Goal: Book appointment/travel/reservation

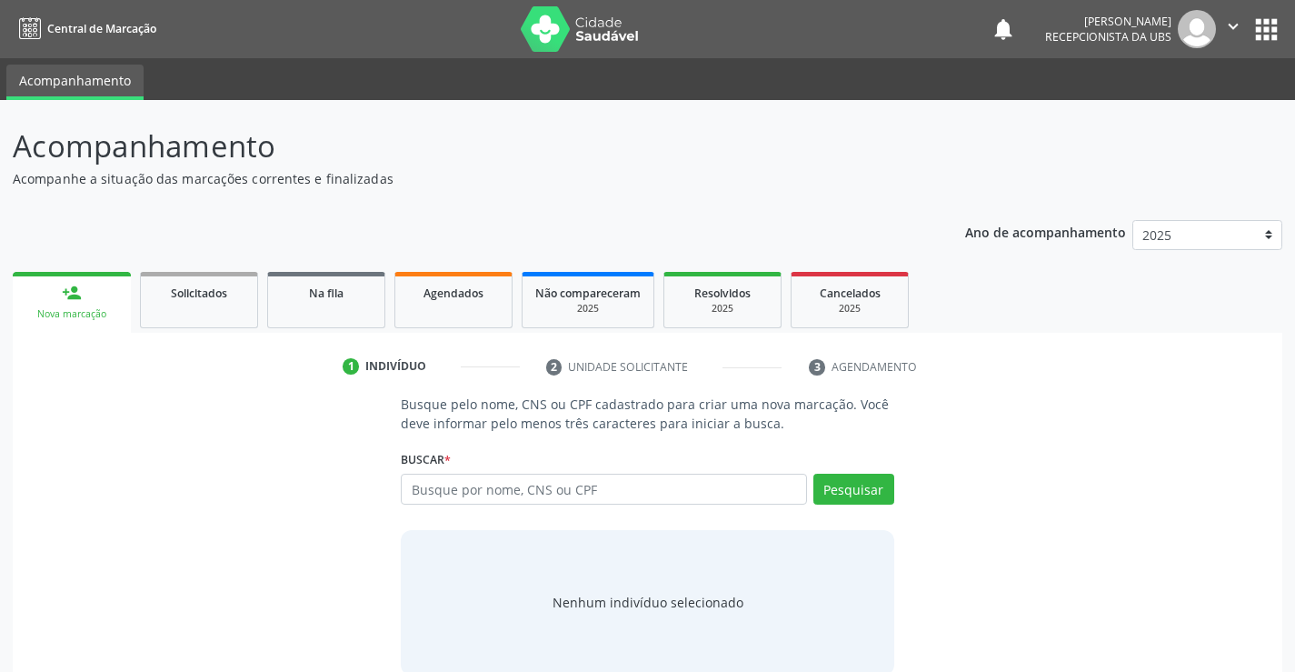
click at [716, 481] on input "text" at bounding box center [603, 489] width 405 height 31
click at [716, 484] on input "700609487754562" at bounding box center [603, 489] width 405 height 31
type input "700609487754562"
click at [837, 493] on button "Pesquisar" at bounding box center [853, 489] width 81 height 31
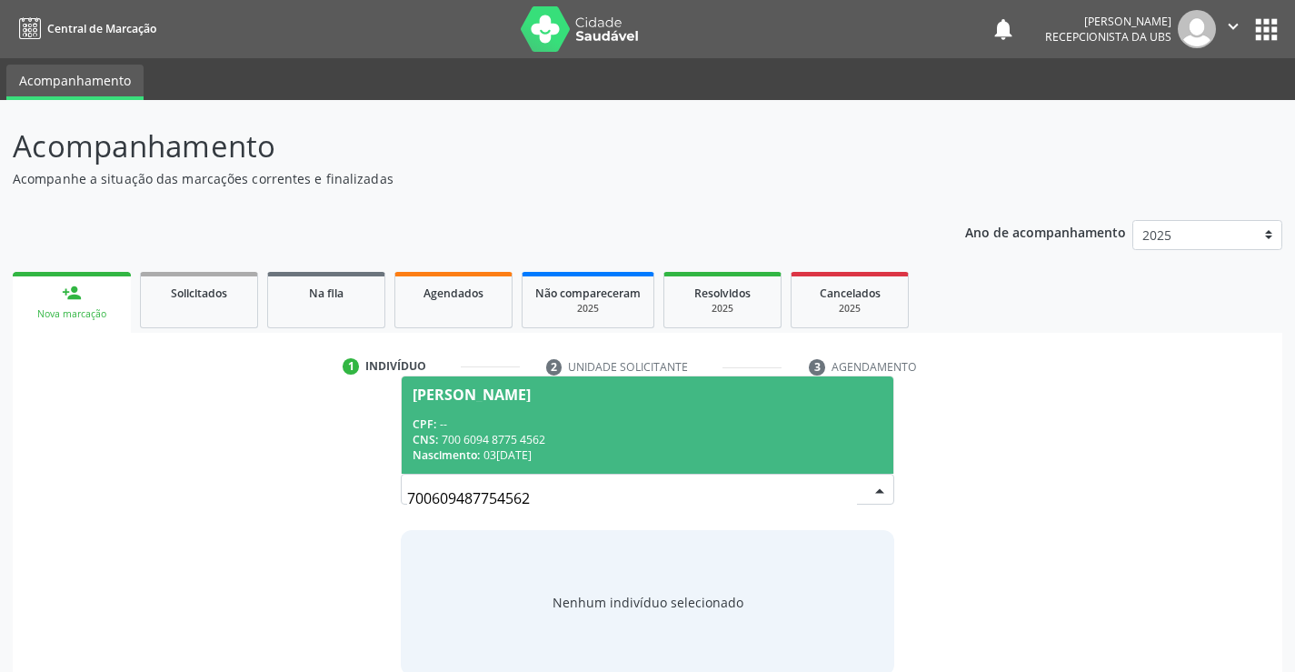
click at [690, 410] on span "[PERSON_NAME] CPF: -- CNS: 700 6094 8775 4562 Nascimento: 0[DATE]" at bounding box center [647, 424] width 491 height 97
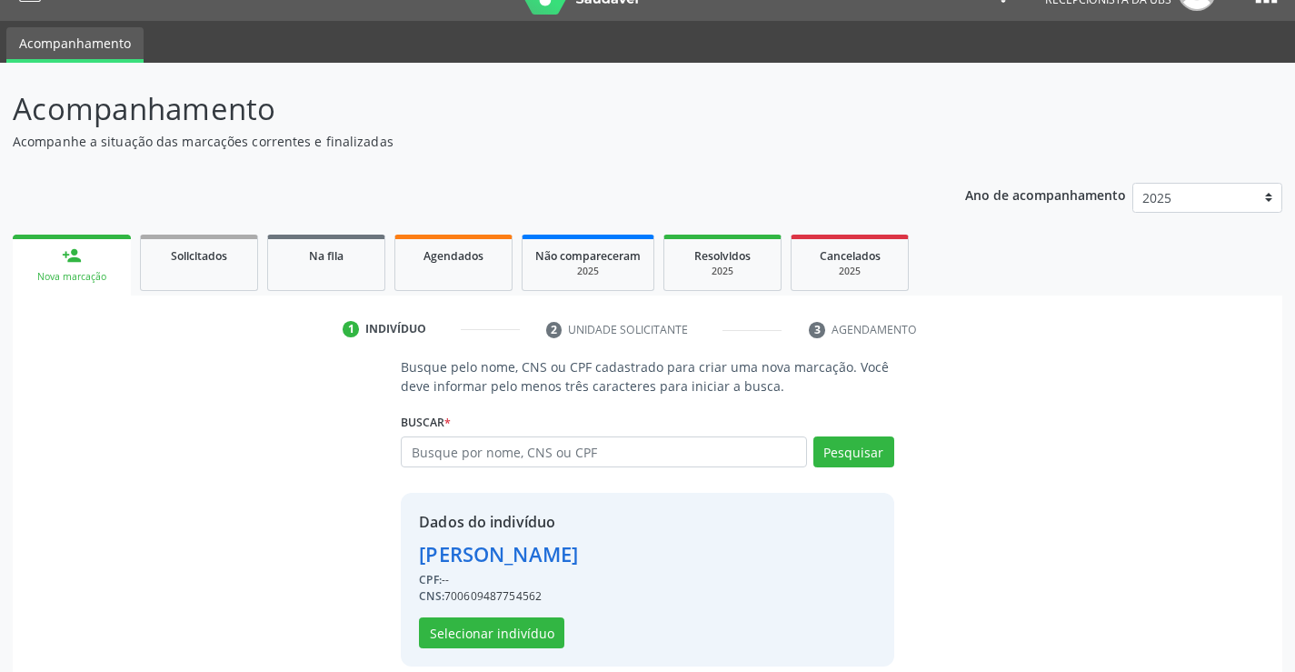
scroll to position [57, 0]
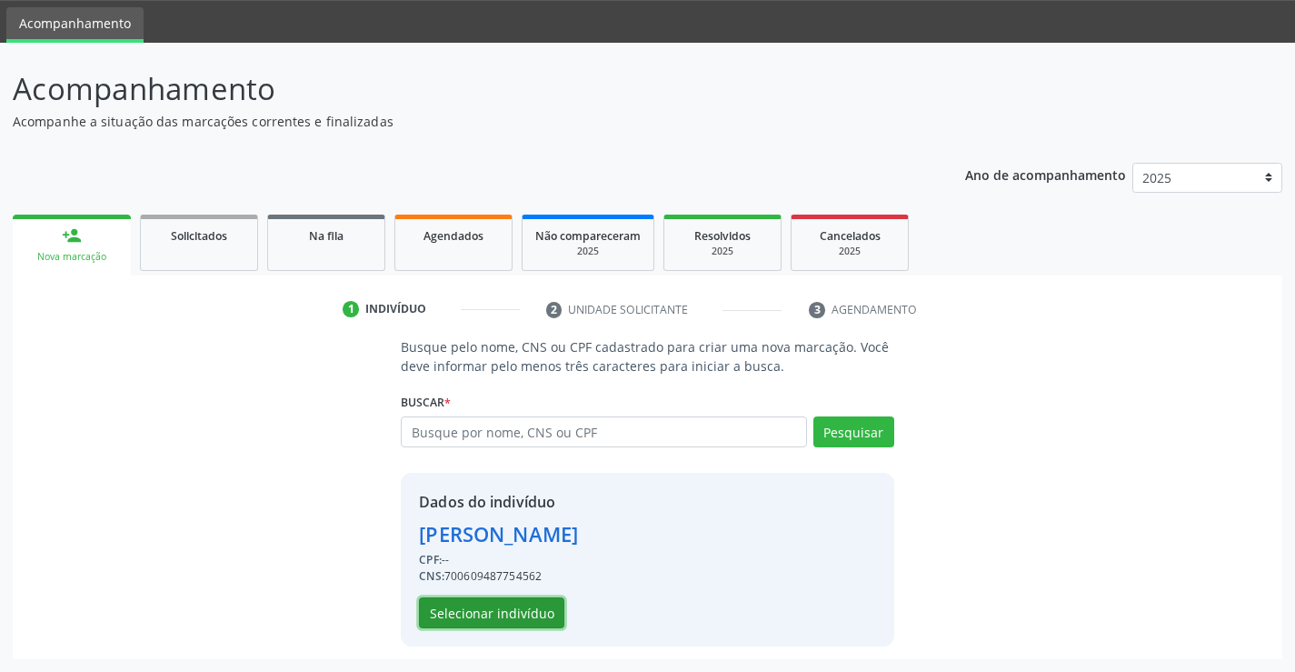
click at [546, 605] on button "Selecionar indivíduo" at bounding box center [491, 612] width 145 height 31
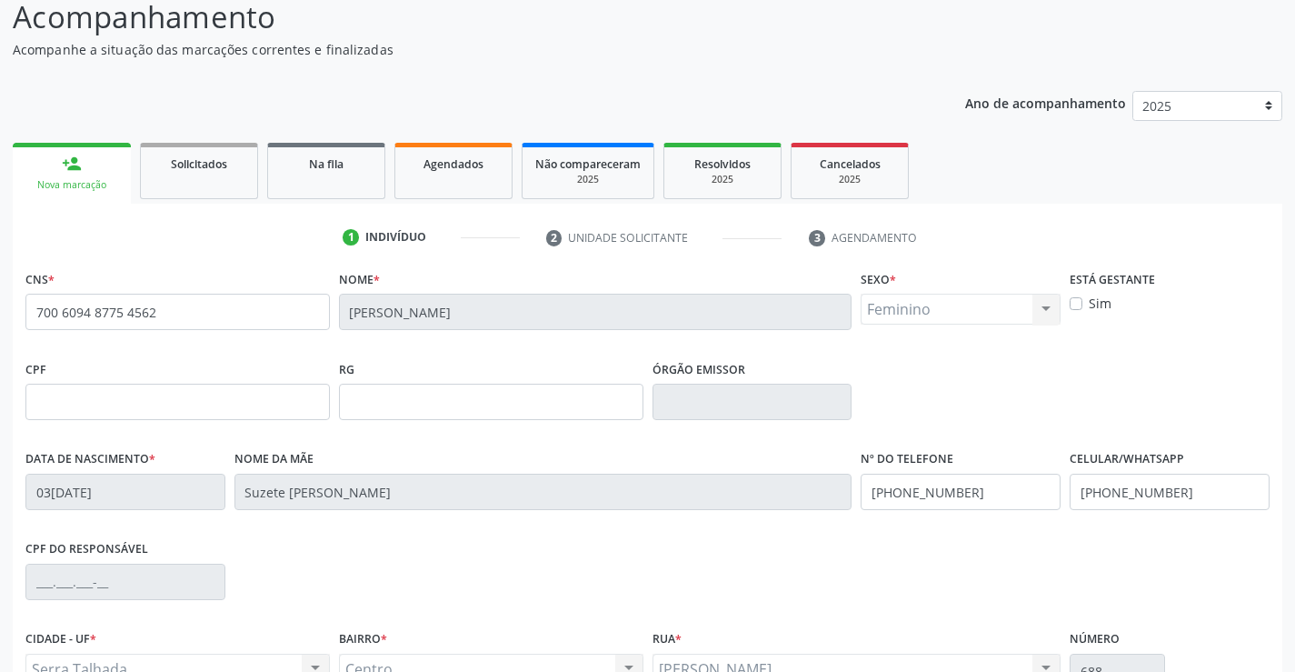
scroll to position [314, 0]
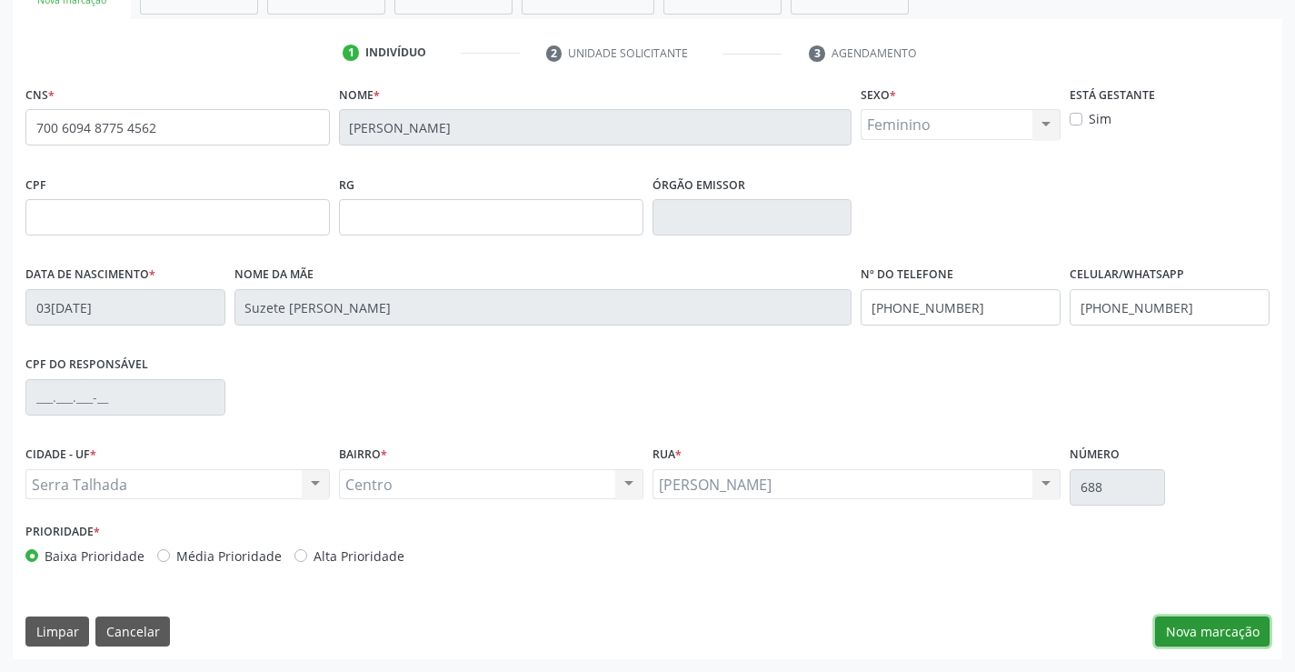
click at [1208, 631] on button "Nova marcação" at bounding box center [1212, 631] width 115 height 31
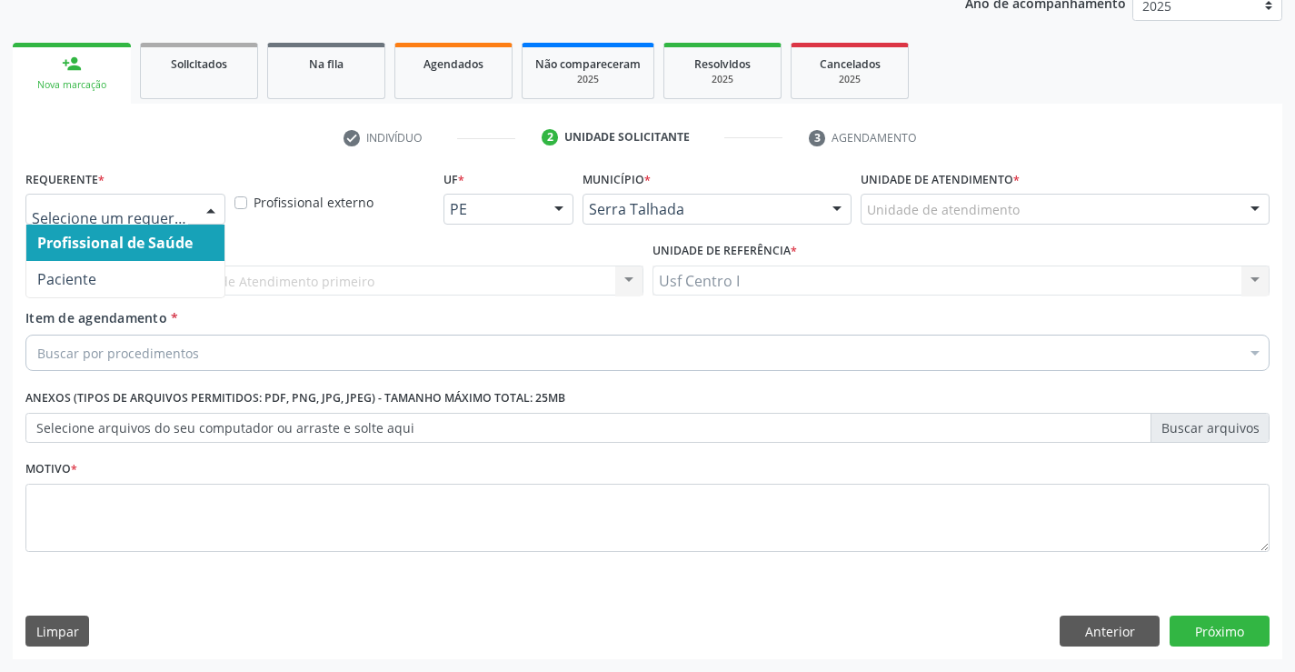
click at [162, 262] on span "Paciente" at bounding box center [125, 279] width 198 height 36
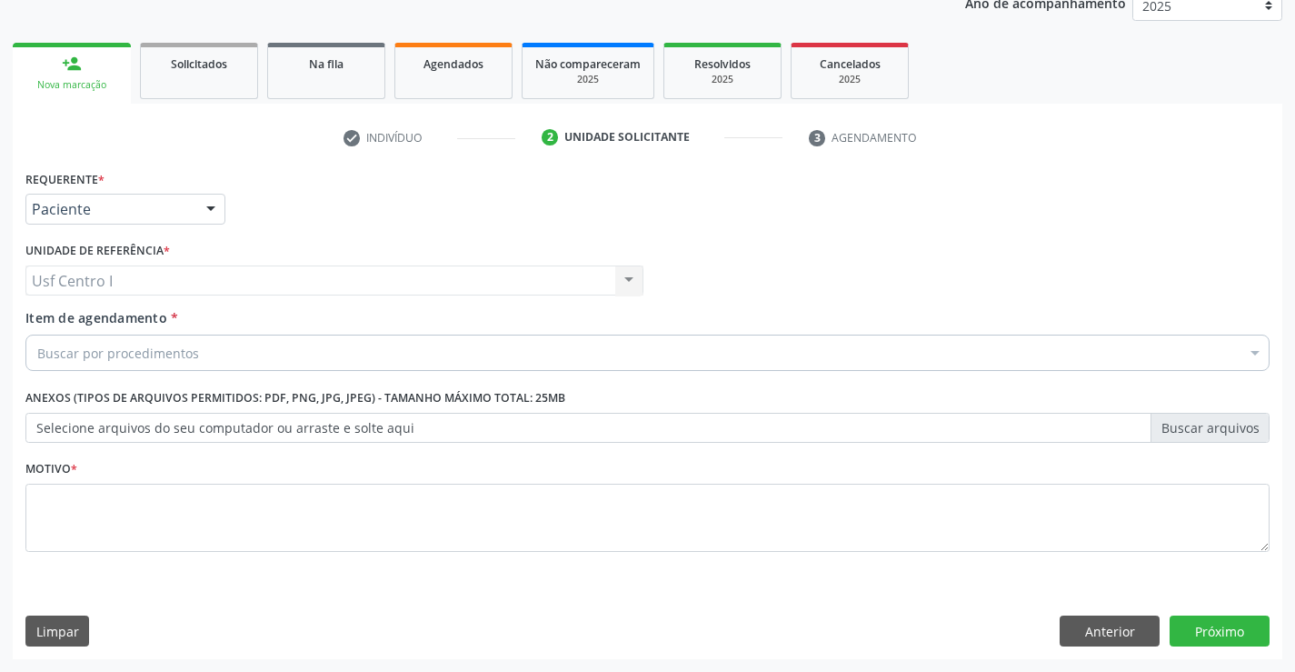
click at [218, 349] on div "Buscar por procedimentos" at bounding box center [647, 352] width 1244 height 36
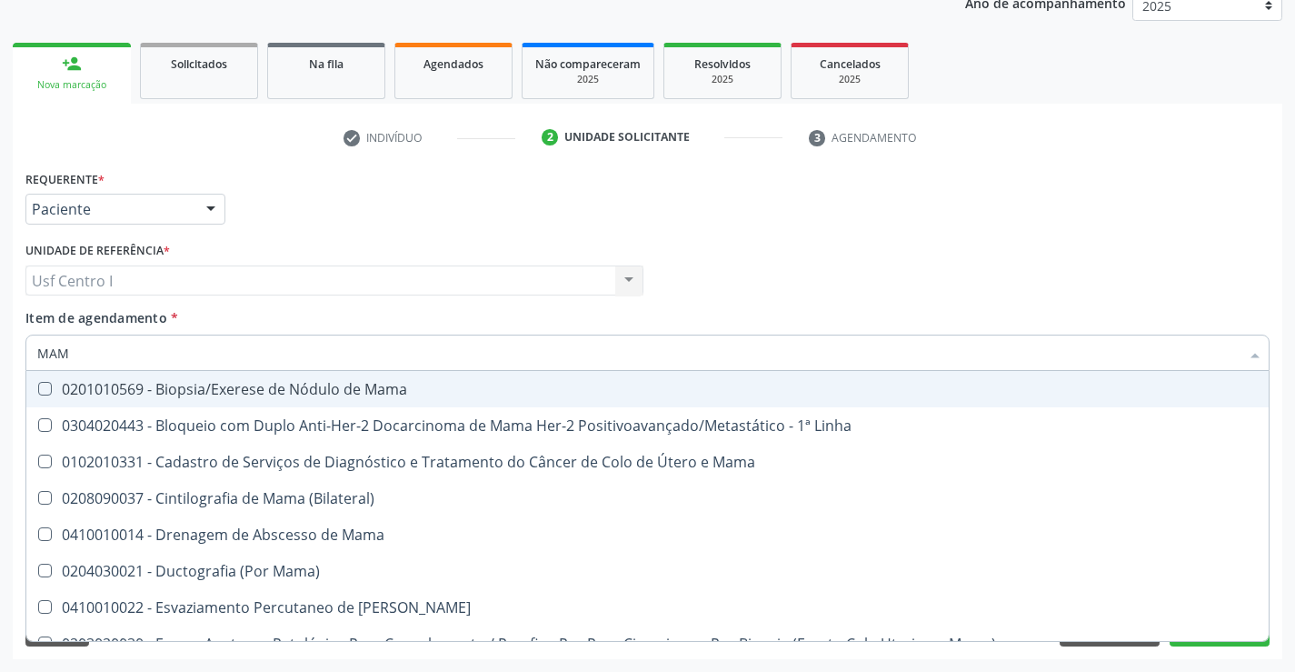
type input "MAMO"
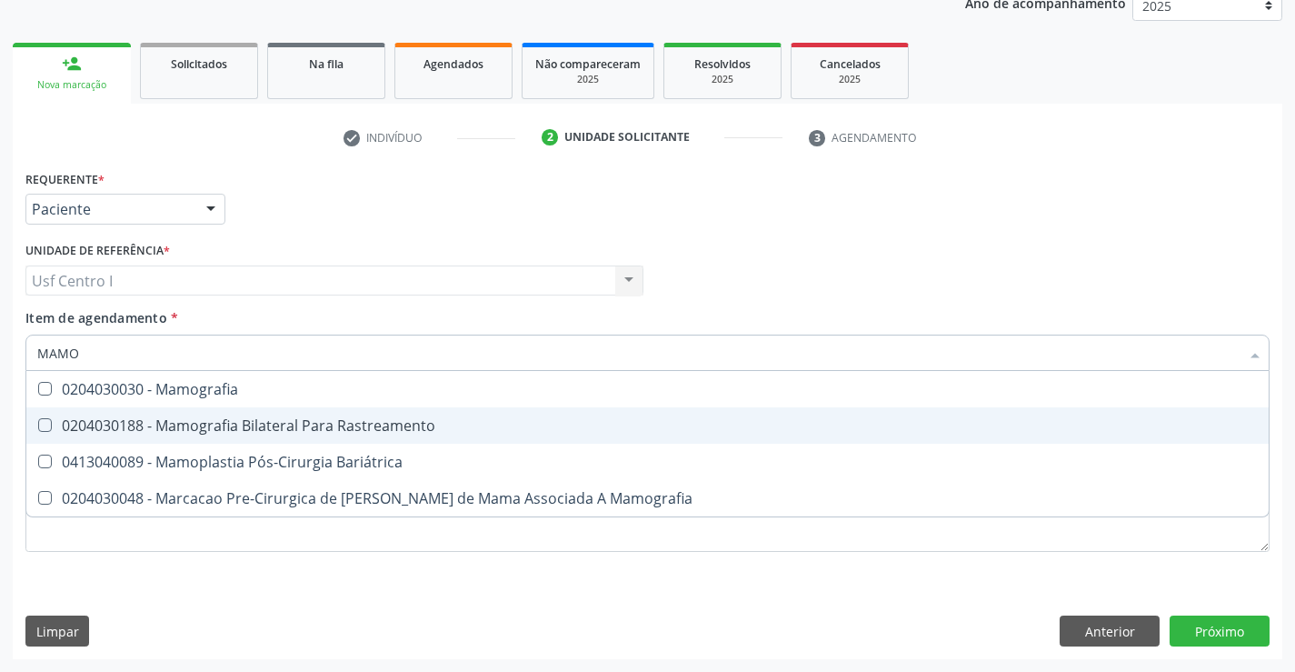
click at [274, 411] on span "0204030188 - Mamografia Bilateral Para Rastreamento" at bounding box center [647, 425] width 1243 height 36
checkbox Rastreamento "true"
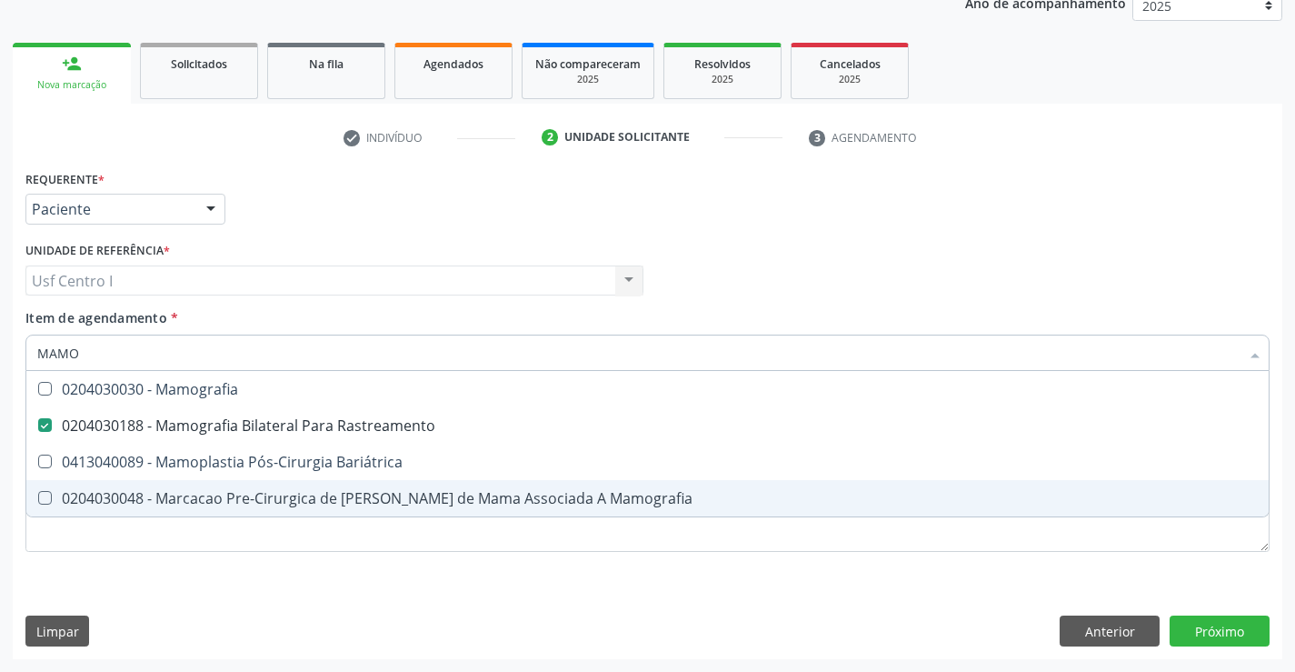
click at [933, 616] on div "Requerente * Paciente Profissional de Saúde Paciente Nenhum resultado encontrad…" at bounding box center [648, 412] width 1270 height 494
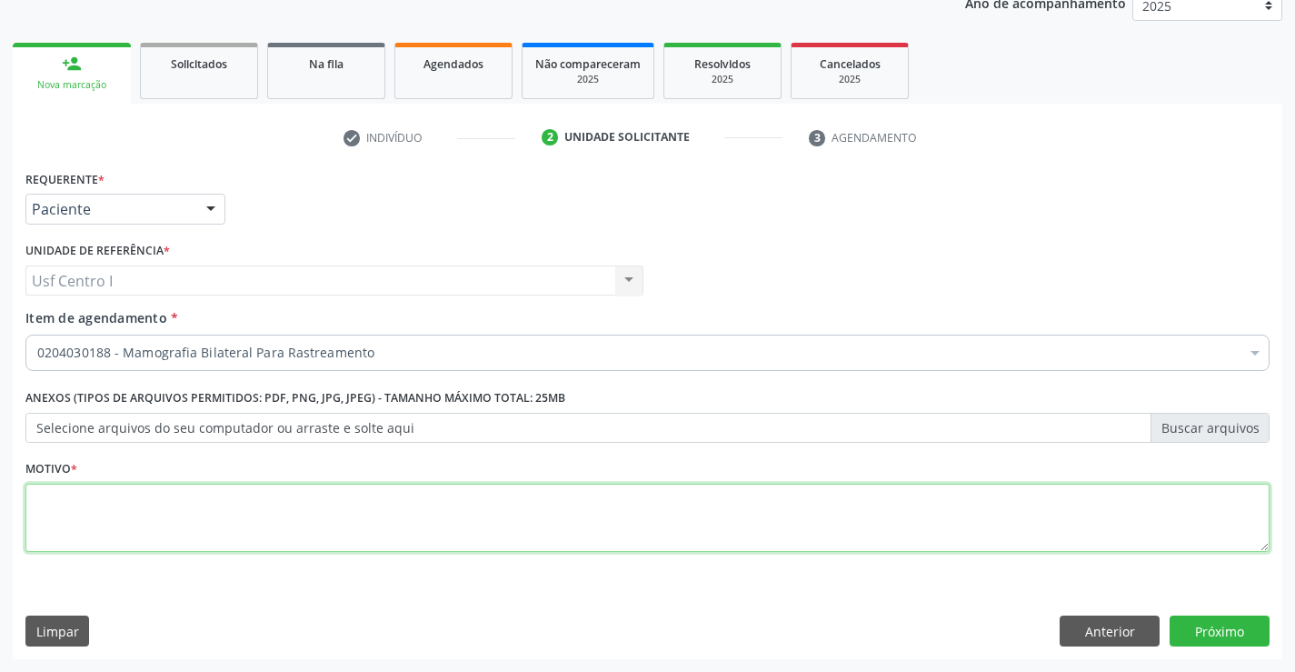
click at [903, 514] on textarea at bounding box center [647, 518] width 1244 height 69
type textarea ";"
click at [1235, 640] on button "Próximo" at bounding box center [1220, 630] width 100 height 31
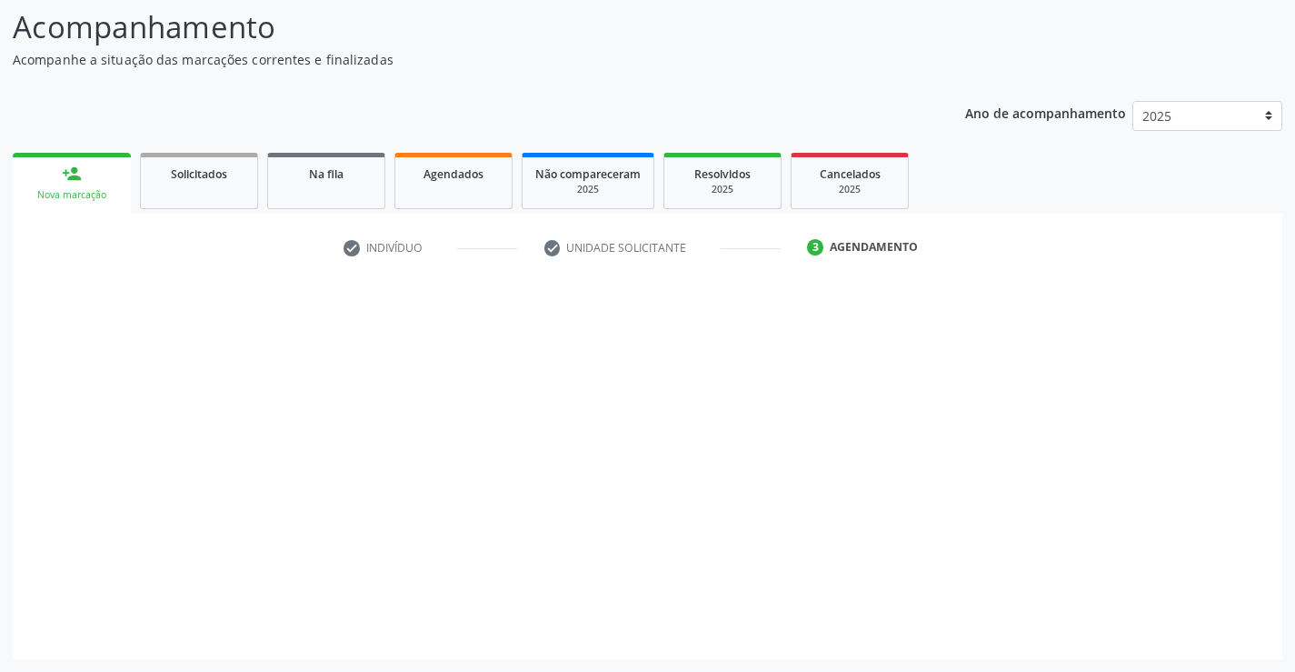
scroll to position [119, 0]
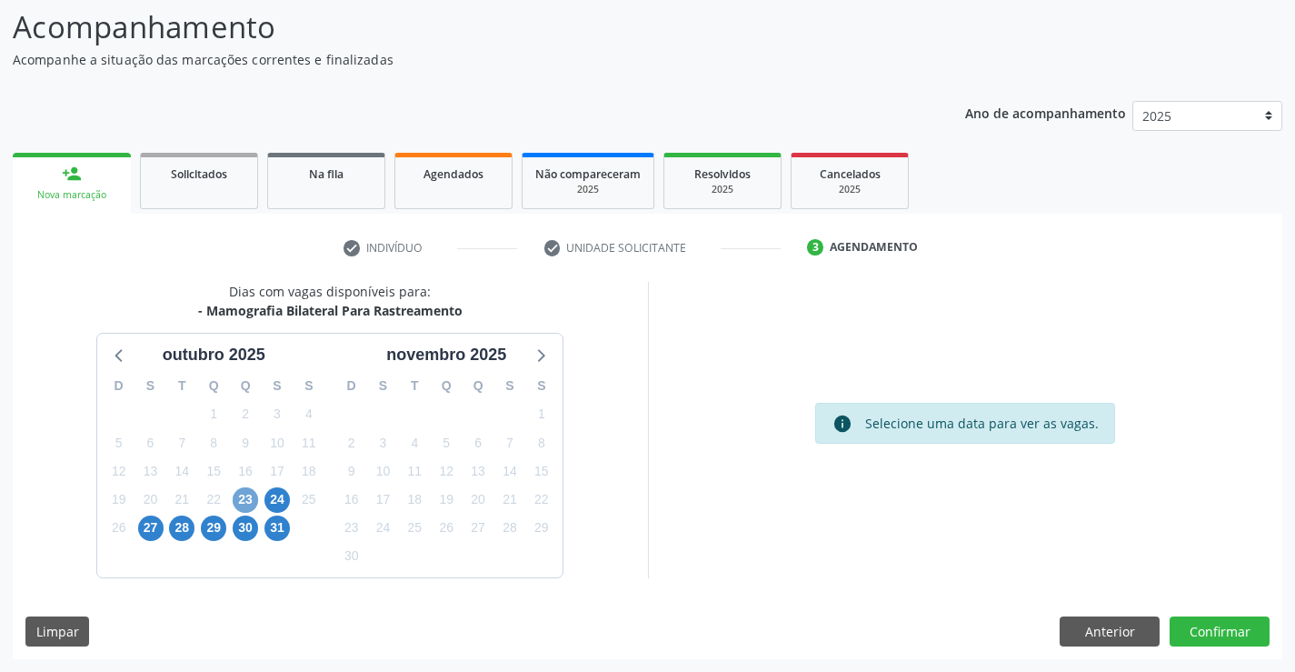
click at [247, 494] on span "23" at bounding box center [245, 499] width 25 height 25
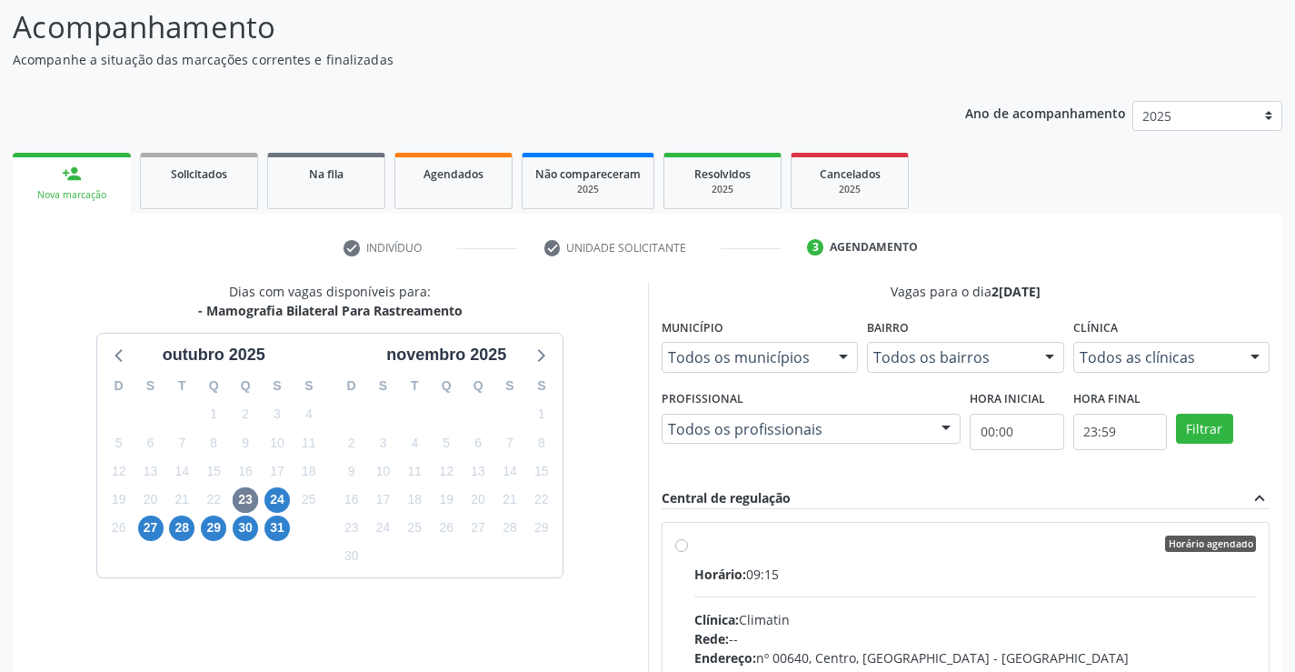
click at [812, 535] on div "Horário agendado" at bounding box center [975, 543] width 563 height 16
click at [688, 535] on input "Horário agendado Horário: 09:15 Clínica: Climatin Rede: -- Endereço: nº 00640, …" at bounding box center [681, 543] width 13 height 16
radio input "true"
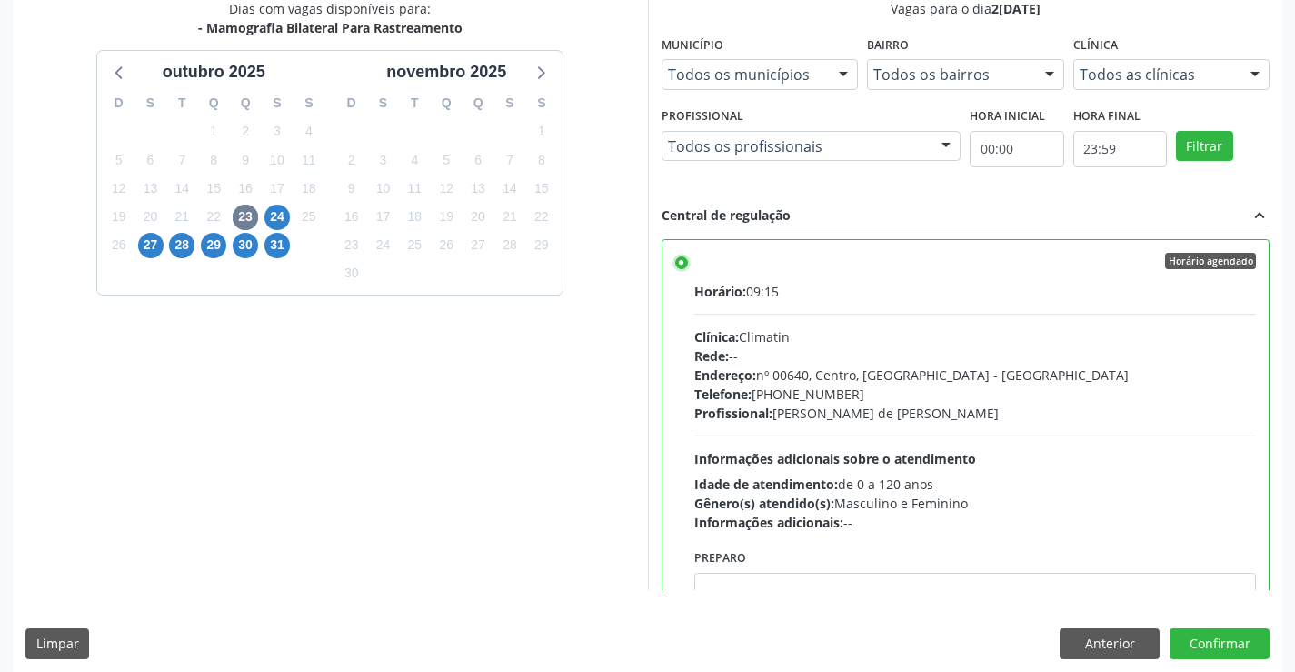
scroll to position [414, 0]
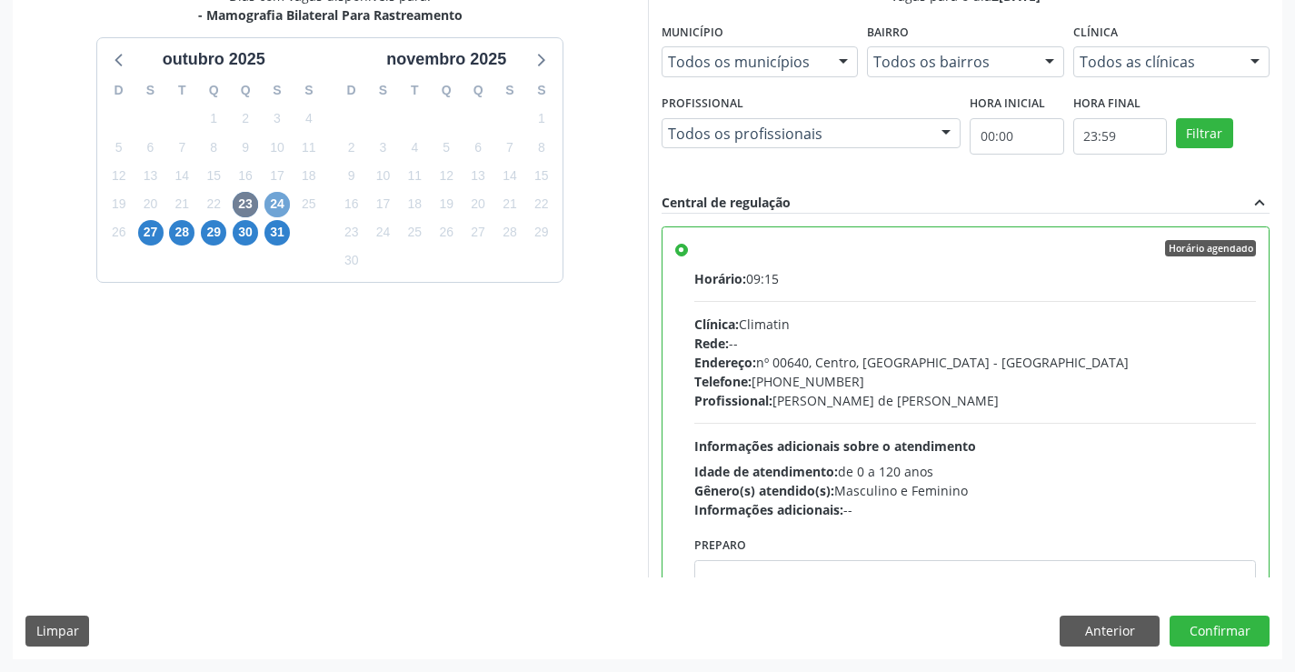
click at [283, 201] on span "24" at bounding box center [276, 204] width 25 height 25
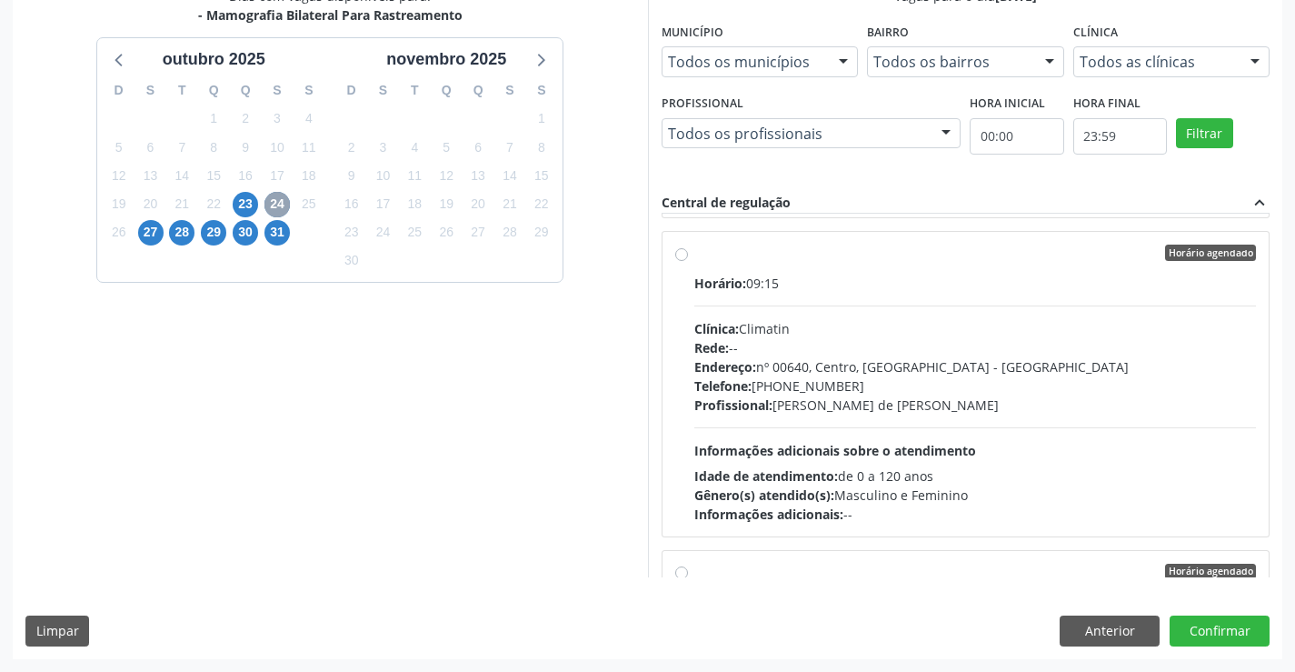
scroll to position [3791, 0]
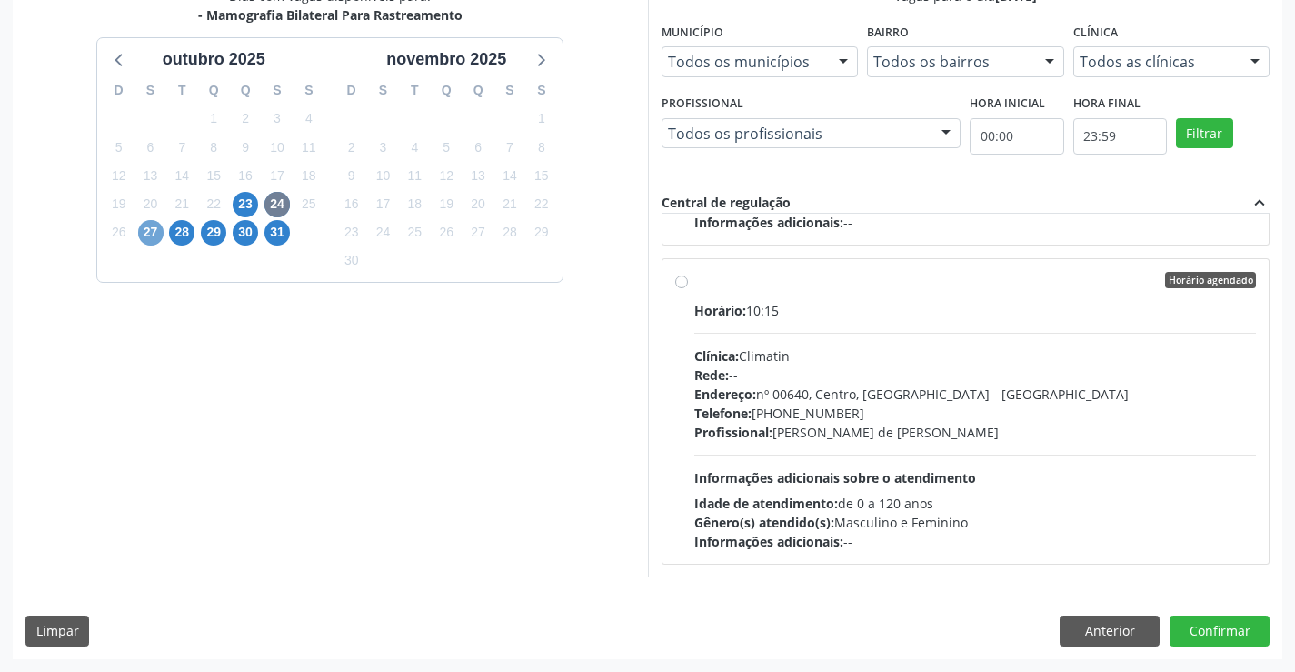
click at [145, 232] on span "27" at bounding box center [150, 232] width 25 height 25
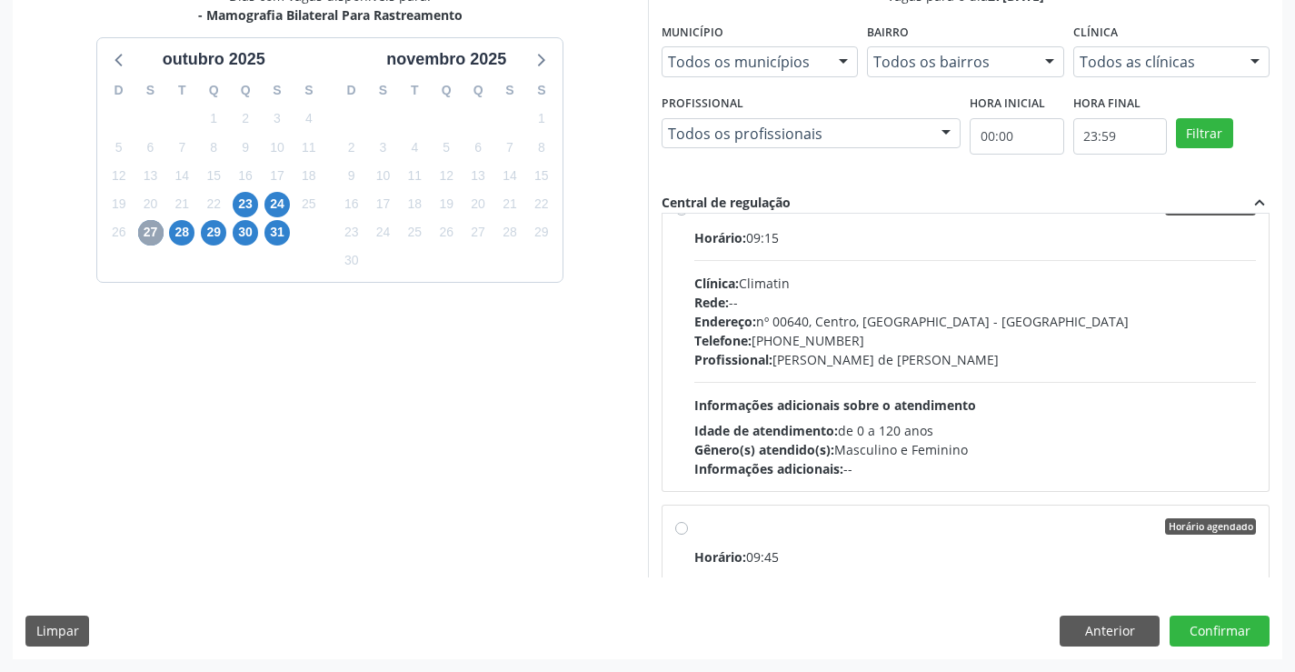
scroll to position [4109, 0]
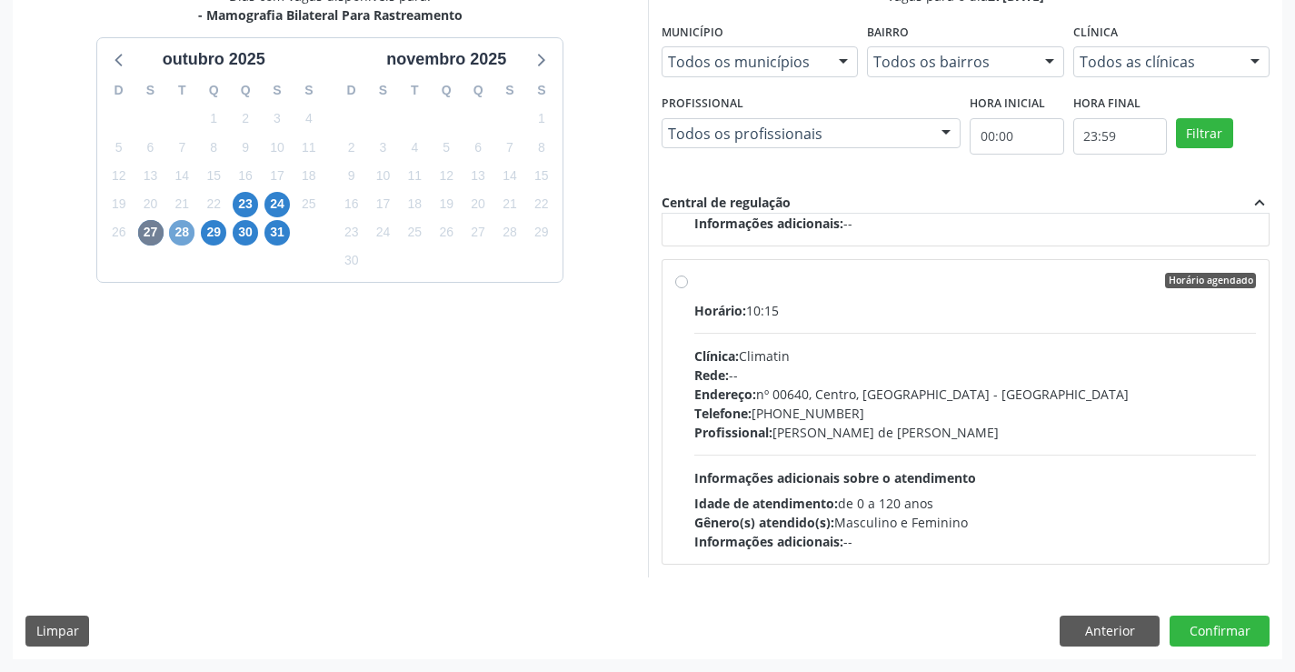
click at [177, 230] on span "28" at bounding box center [181, 232] width 25 height 25
click at [213, 240] on span "29" at bounding box center [213, 232] width 25 height 25
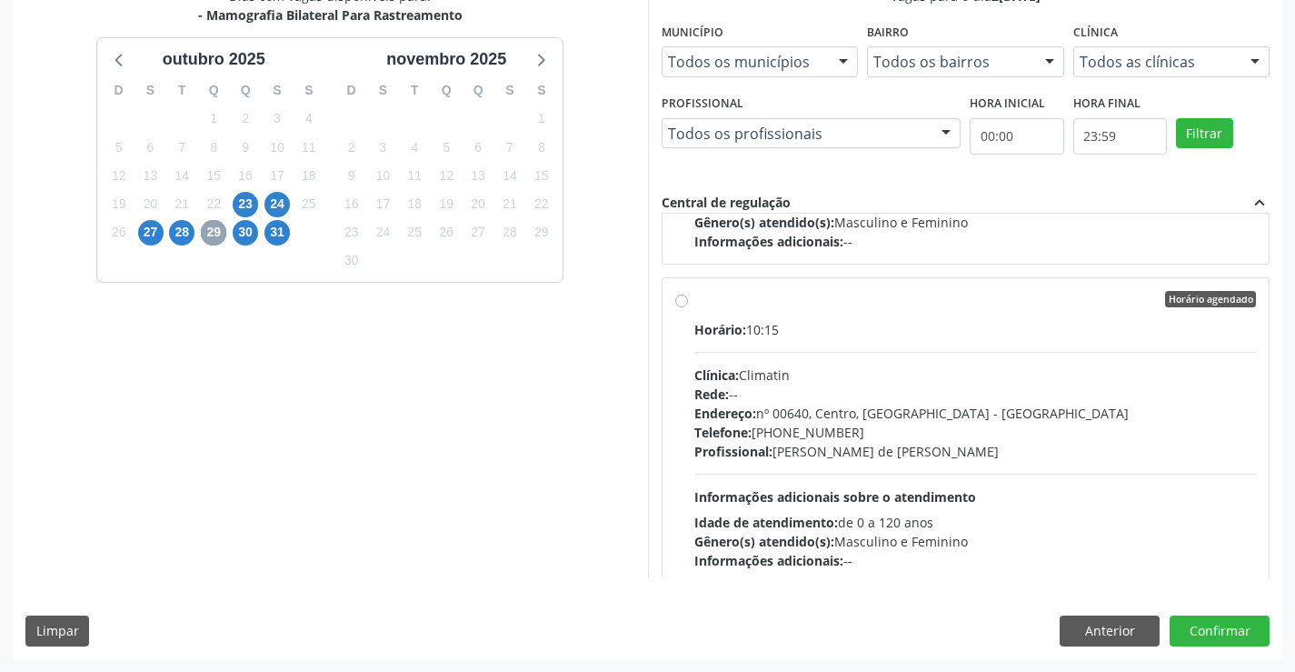
scroll to position [3791, 0]
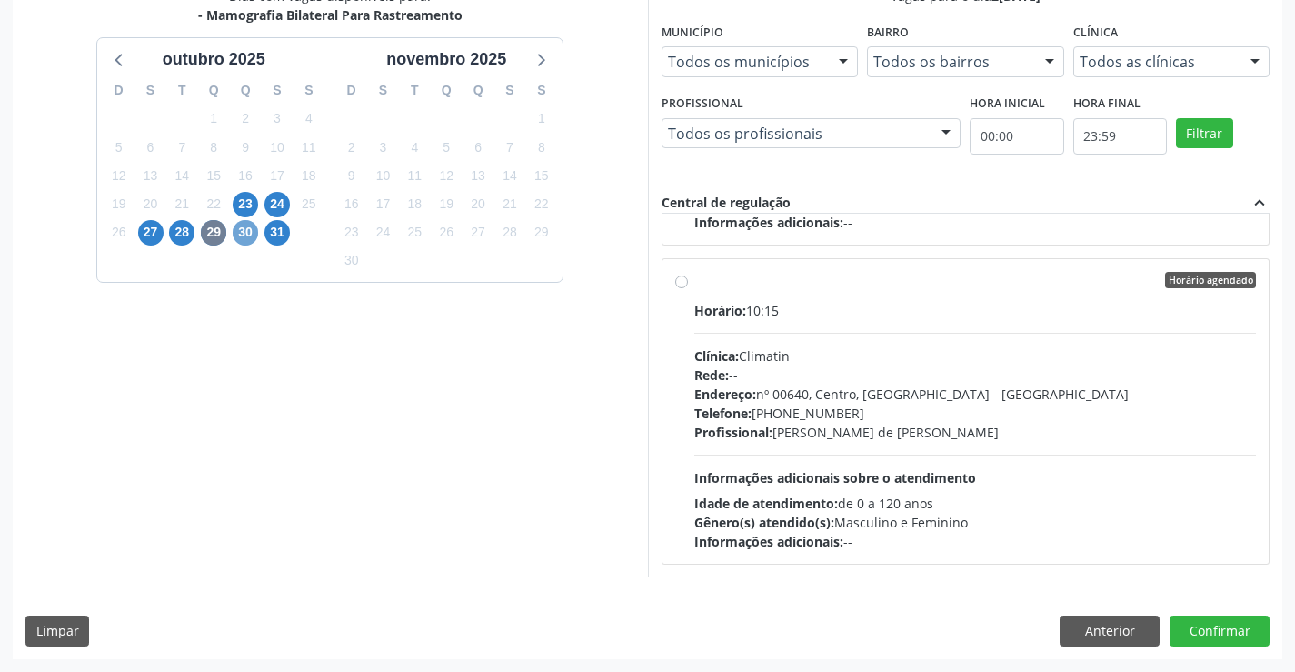
click at [237, 227] on span "30" at bounding box center [245, 232] width 25 height 25
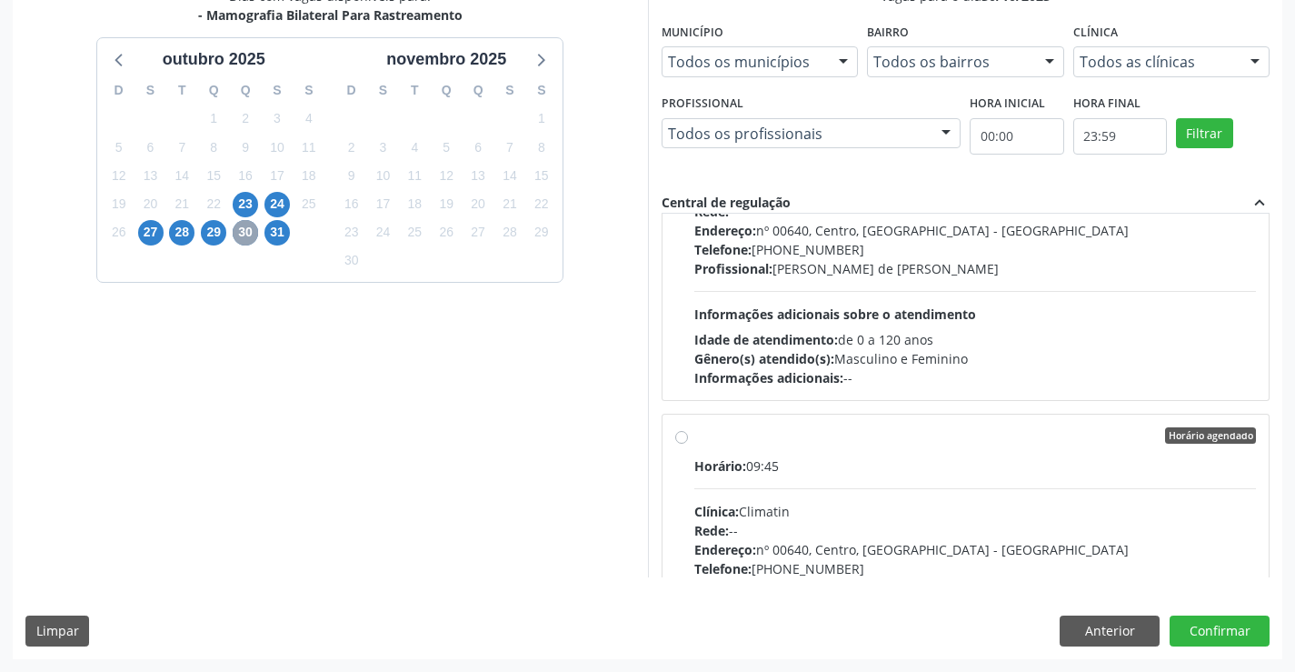
scroll to position [4109, 0]
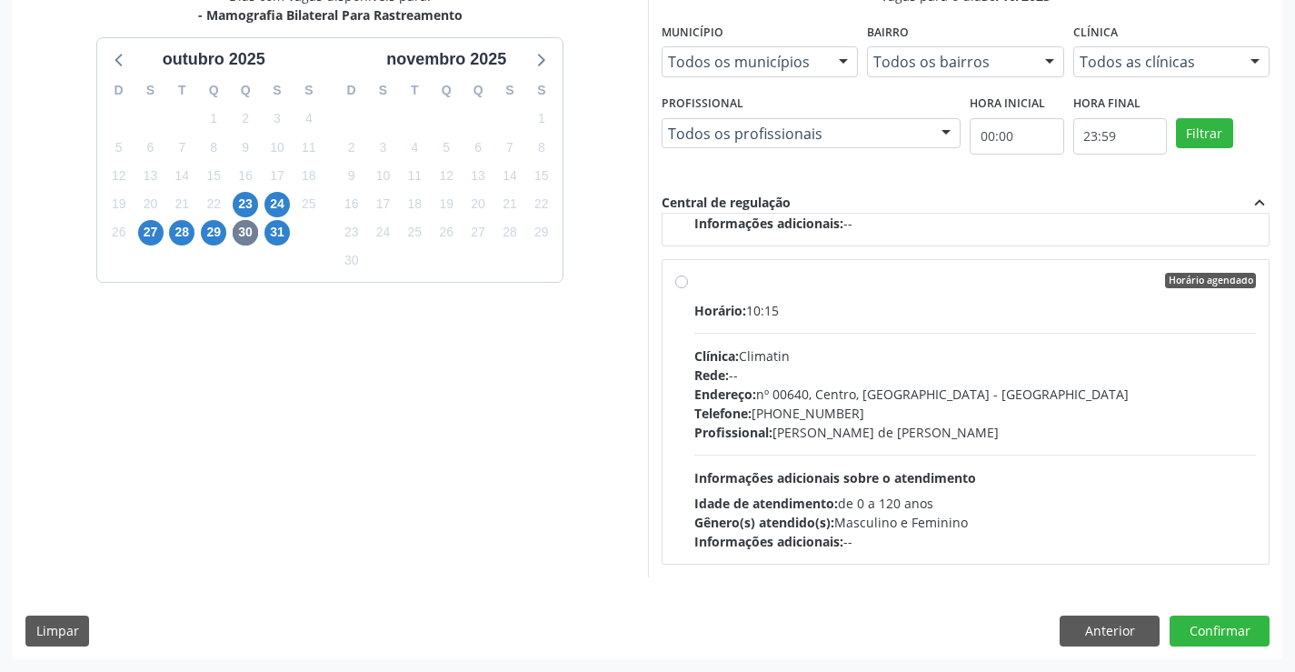
click at [280, 217] on div "24" at bounding box center [276, 204] width 25 height 28
click at [280, 223] on span "31" at bounding box center [276, 232] width 25 height 25
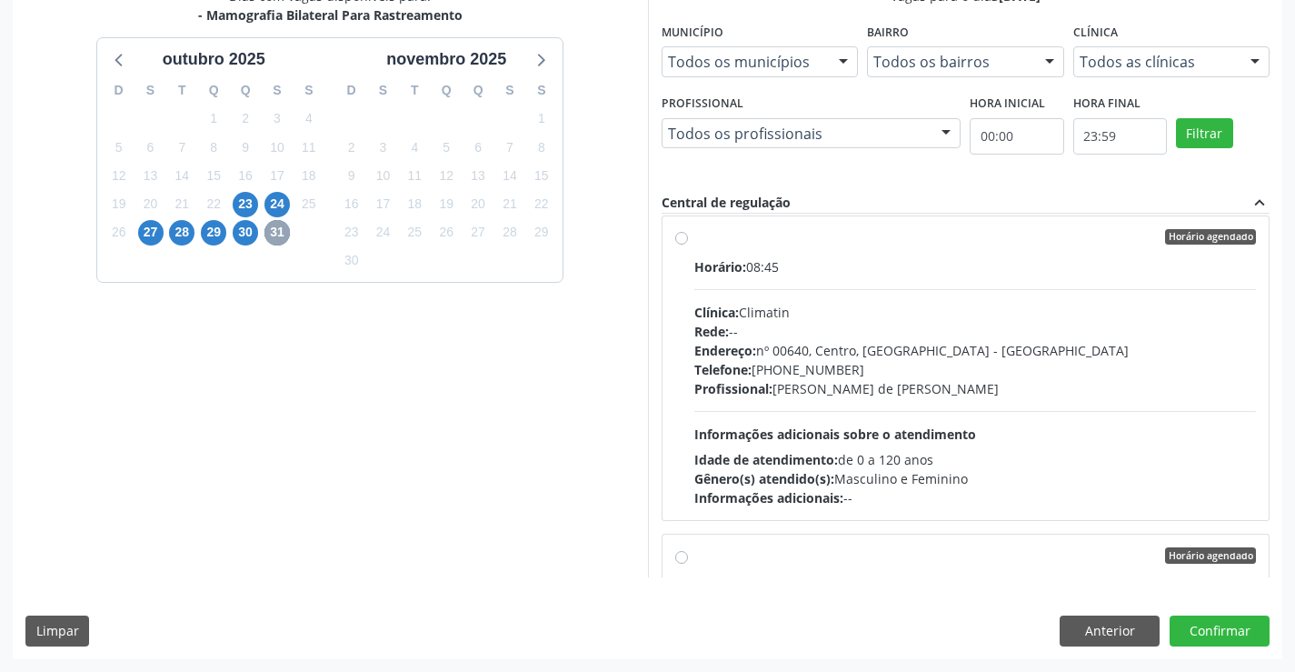
scroll to position [3065, 0]
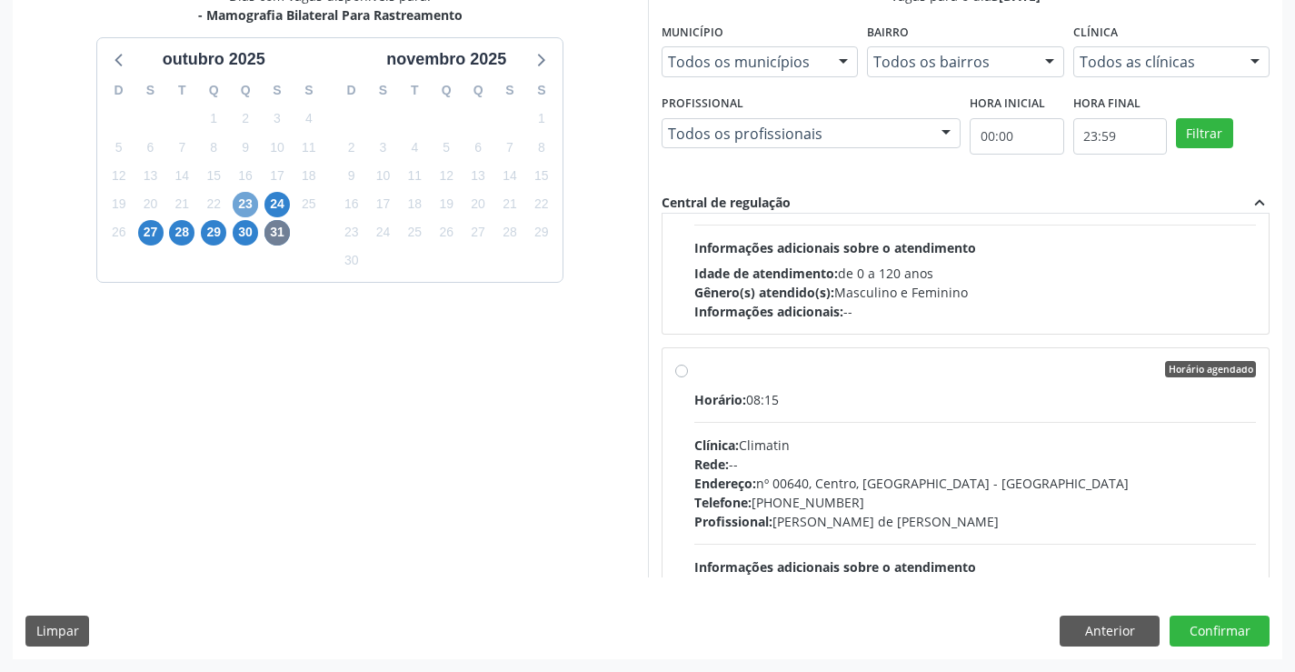
click at [248, 195] on span "23" at bounding box center [245, 204] width 25 height 25
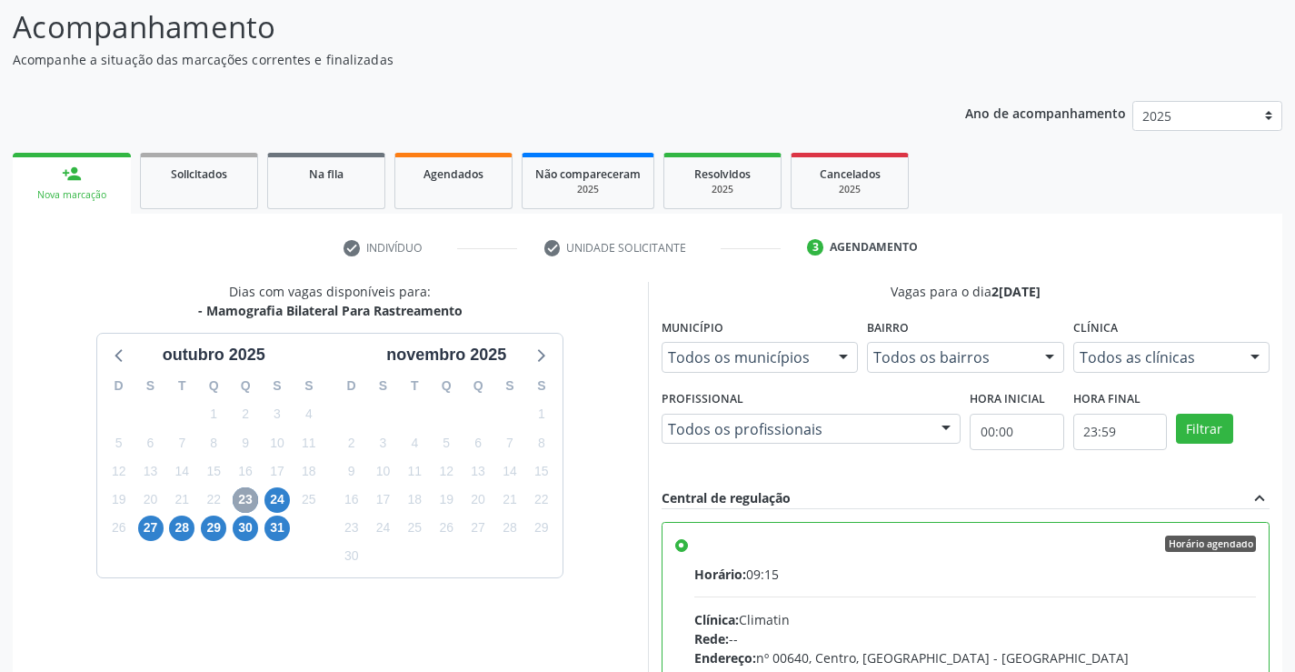
scroll to position [414, 0]
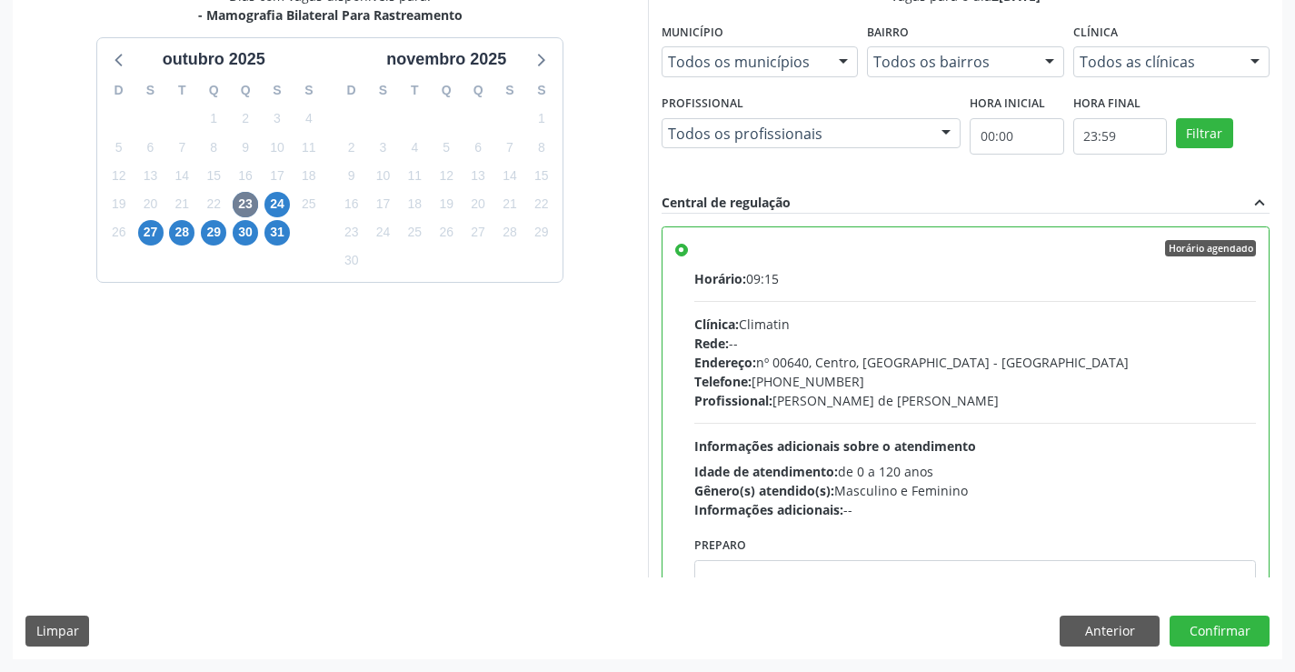
click at [1054, 277] on div "Horário: 09:15" at bounding box center [975, 278] width 563 height 19
click at [688, 256] on input "Horário agendado Horário: 09:15 Clínica: Climatin Rede: -- Endereço: nº 00640, …" at bounding box center [681, 248] width 13 height 16
click at [1194, 631] on button "Confirmar" at bounding box center [1220, 630] width 100 height 31
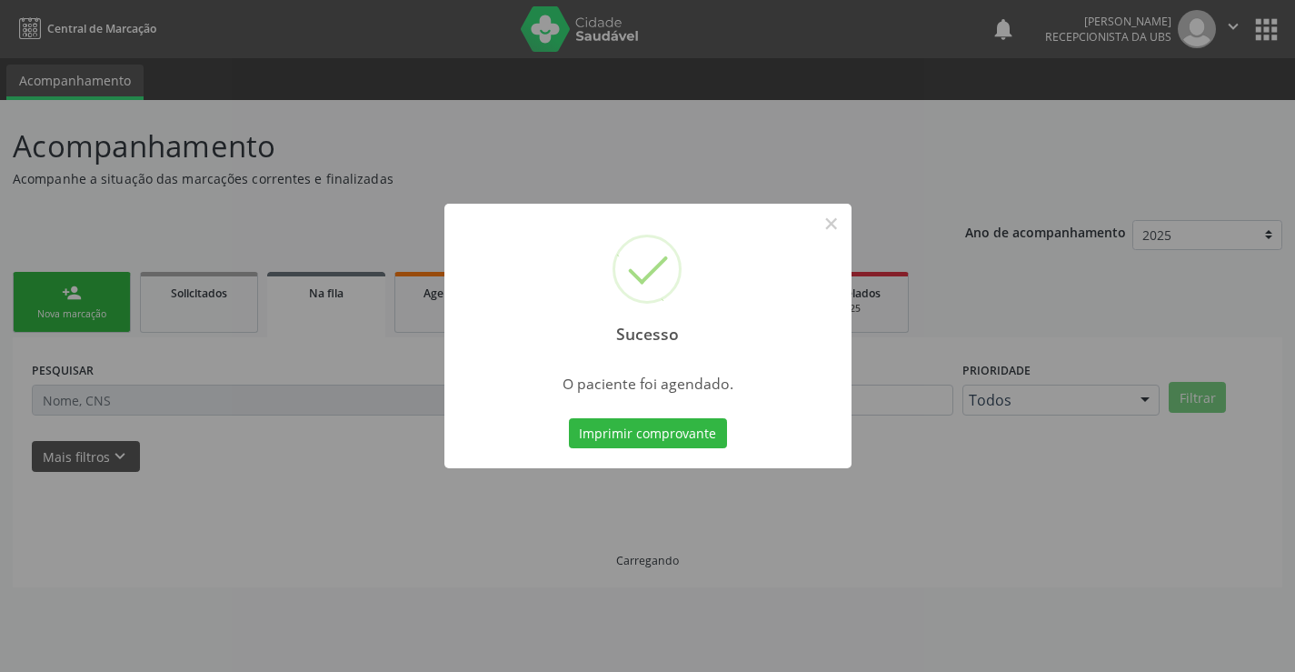
scroll to position [0, 0]
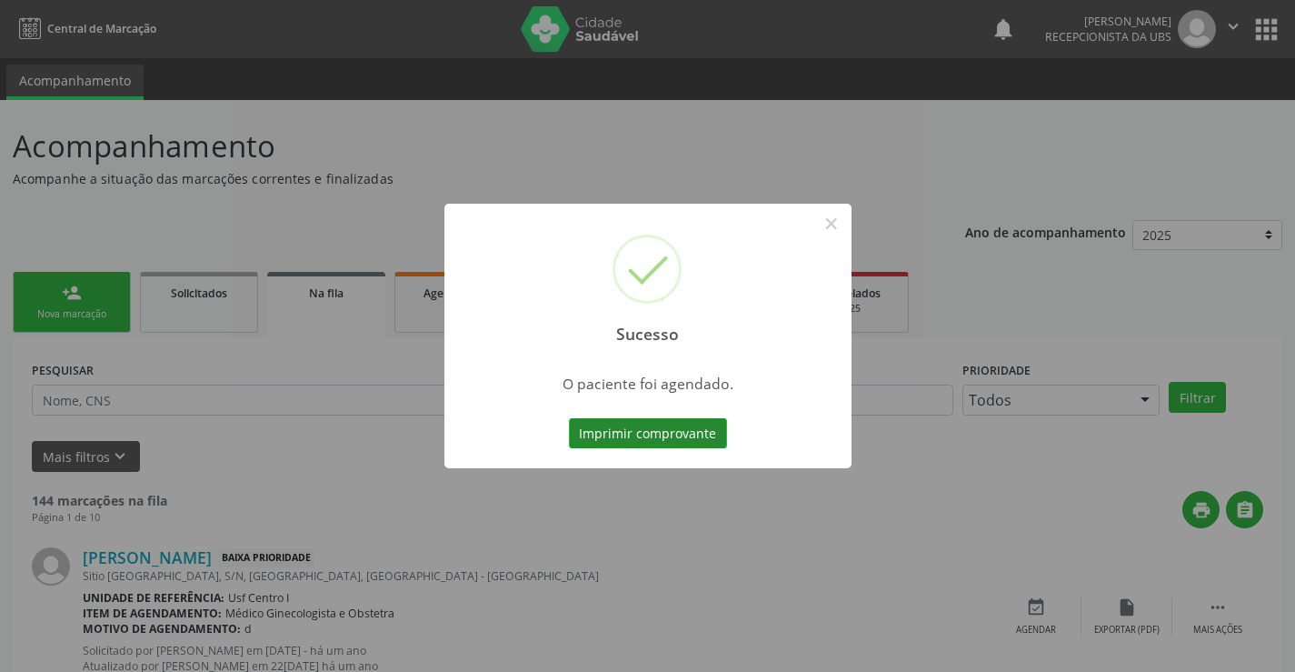
click at [687, 428] on button "Imprimir comprovante" at bounding box center [648, 433] width 158 height 31
